Goal: Information Seeking & Learning: Learn about a topic

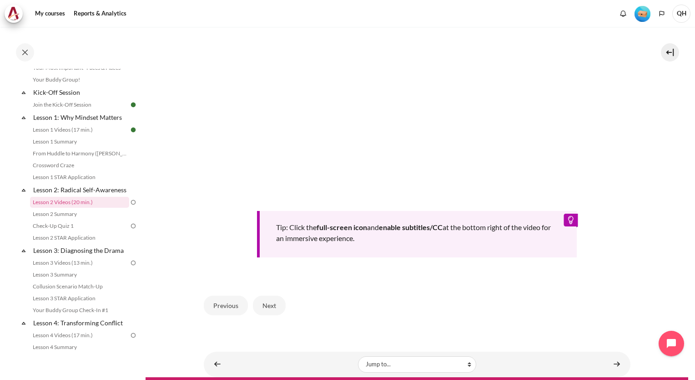
scroll to position [332, 0]
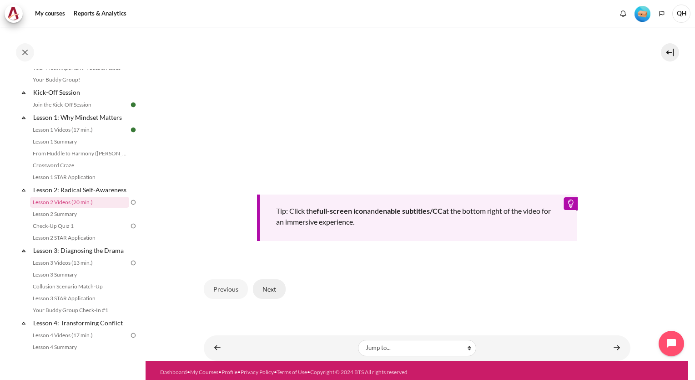
click at [269, 287] on button "Next" at bounding box center [269, 288] width 33 height 19
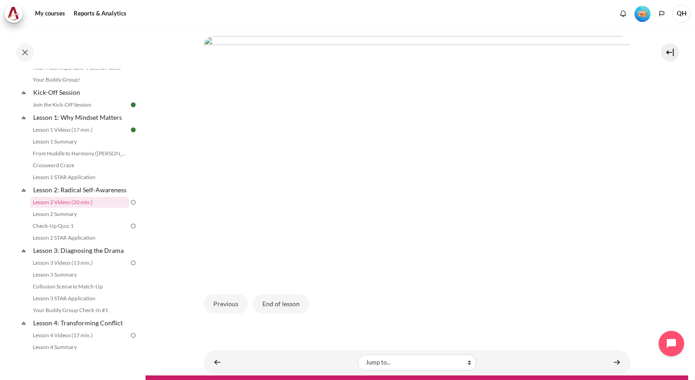
scroll to position [210, 0]
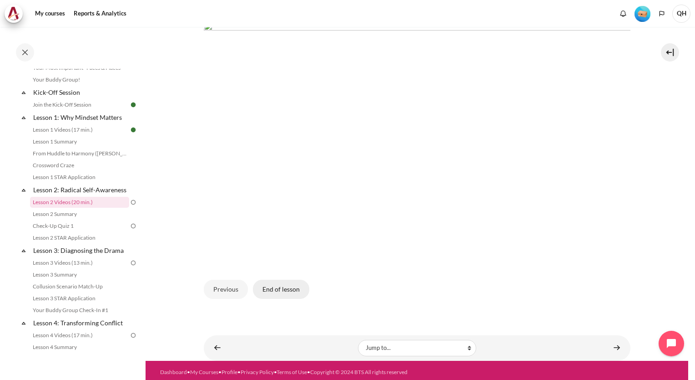
click at [290, 283] on button "End of lesson" at bounding box center [281, 288] width 56 height 19
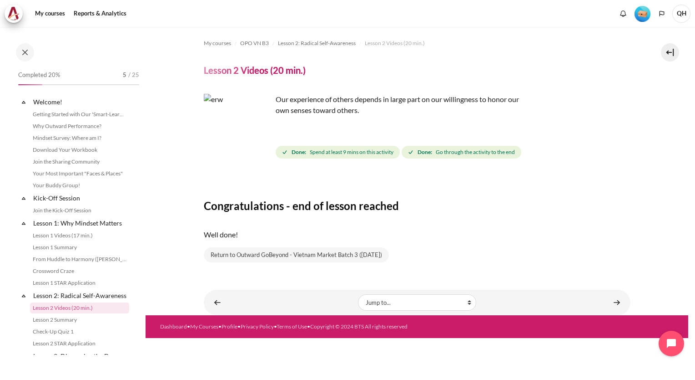
scroll to position [106, 0]
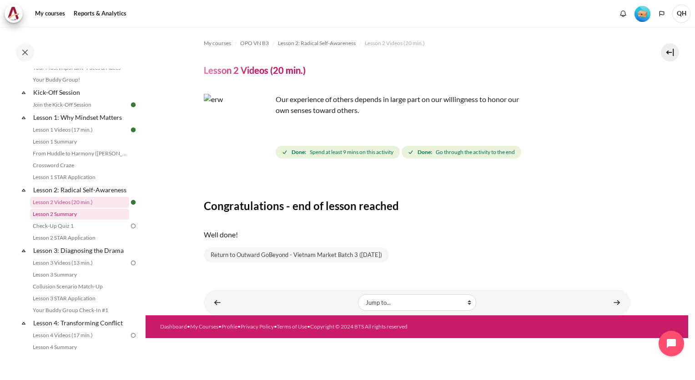
click at [60, 219] on link "Lesson 2 Summary" at bounding box center [79, 213] width 99 height 11
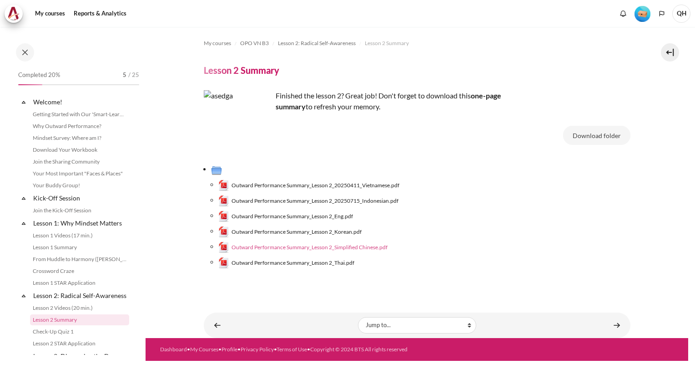
scroll to position [118, 0]
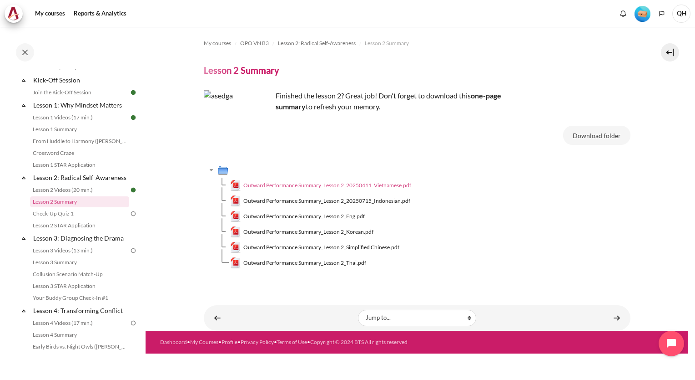
click at [385, 184] on span "Outward Performance Summary_Lesson 2_20250411_Vietnamese.pdf" at bounding box center [327, 185] width 168 height 8
click at [351, 185] on span "Outward Performance Summary_Lesson 2_20250411_Vietnamese.pdf" at bounding box center [327, 185] width 168 height 8
click at [336, 216] on span "Outward Performance Summary_Lesson 2_Eng.pdf" at bounding box center [303, 216] width 121 height 8
click at [345, 216] on span "Outward Performance Summary_Lesson 2_Eng.pdf" at bounding box center [303, 216] width 121 height 8
